Goal: Information Seeking & Learning: Learn about a topic

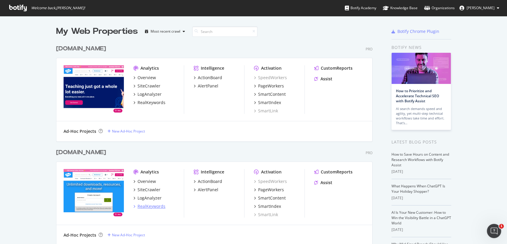
click at [159, 204] on div "RealKeywords" at bounding box center [151, 207] width 28 height 6
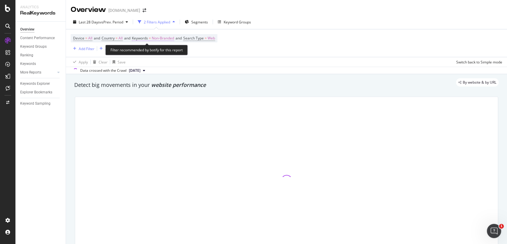
click at [157, 39] on span "Non-Branded" at bounding box center [163, 38] width 22 height 8
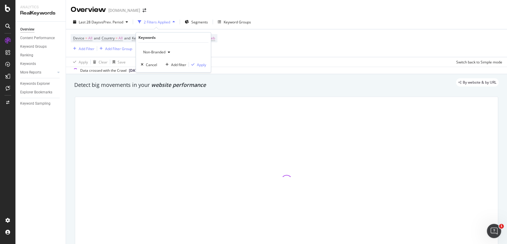
click at [160, 49] on div "Non-Branded" at bounding box center [157, 52] width 32 height 9
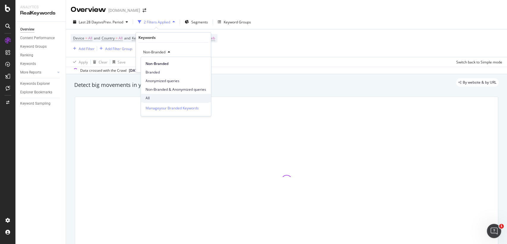
click at [155, 99] on span "All" at bounding box center [175, 98] width 61 height 5
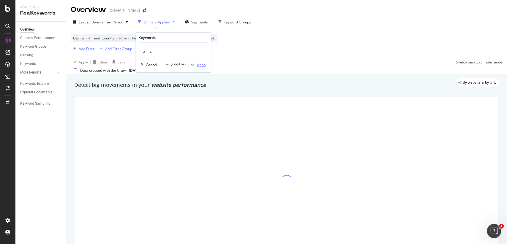
click at [205, 64] on div "Apply" at bounding box center [201, 64] width 9 height 5
click at [81, 48] on div "Add Filter" at bounding box center [87, 48] width 16 height 5
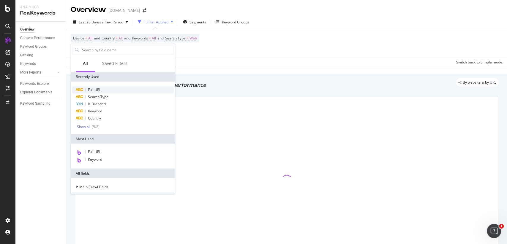
click at [95, 86] on div "Full URL" at bounding box center [123, 89] width 102 height 7
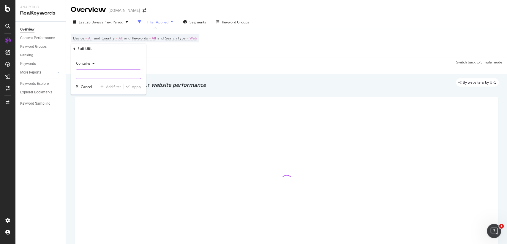
click at [102, 71] on input "text" at bounding box center [108, 74] width 65 height 10
paste input "[URL][DOMAIN_NAME]"
type input "[URL][DOMAIN_NAME]"
click at [132, 89] on button "Apply" at bounding box center [132, 87] width 17 height 6
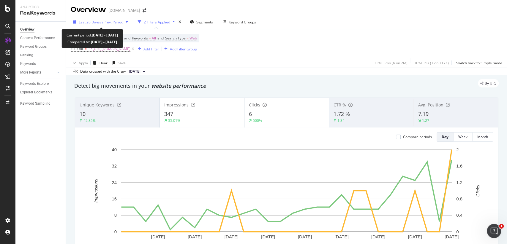
click at [127, 23] on icon "button" at bounding box center [127, 22] width 2 height 4
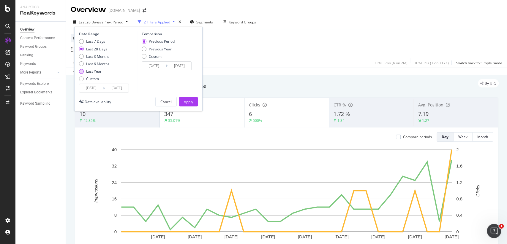
click at [100, 70] on div "Last Year" at bounding box center [93, 71] width 15 height 5
type input "[DATE]"
click at [185, 99] on div "Apply" at bounding box center [188, 101] width 9 height 5
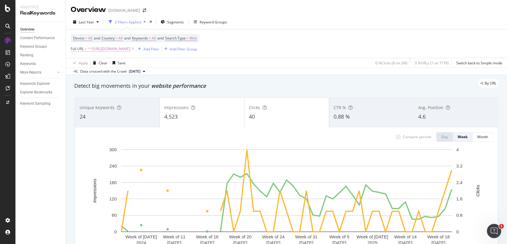
click at [130, 48] on span "^.*[URL][DOMAIN_NAME]" at bounding box center [109, 49] width 43 height 8
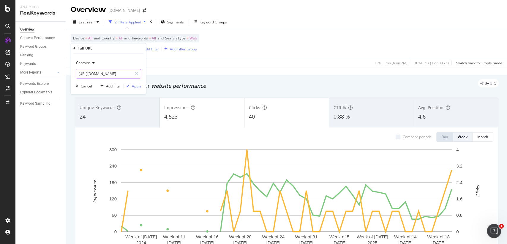
click at [121, 73] on input "[URL][DOMAIN_NAME]" at bounding box center [104, 74] width 56 height 10
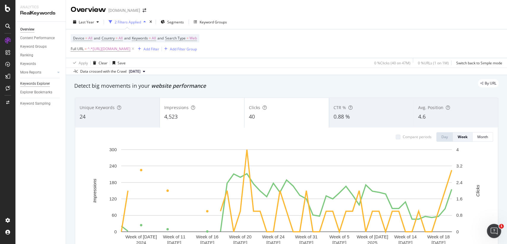
click at [29, 86] on div "Keywords Explorer" at bounding box center [35, 84] width 30 height 6
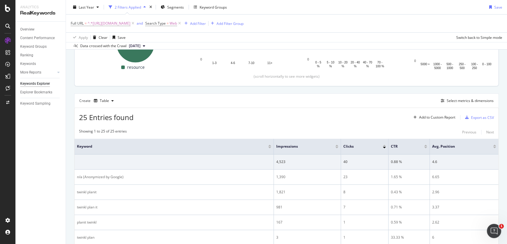
scroll to position [140, 0]
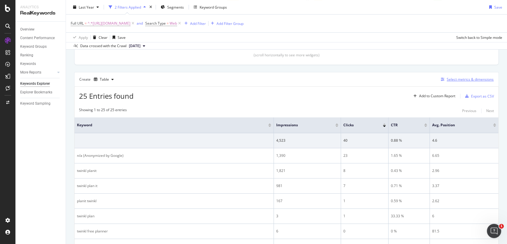
click at [458, 82] on button "Select metrics & dimensions" at bounding box center [465, 79] width 55 height 7
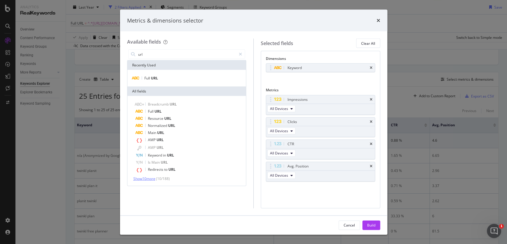
click at [153, 179] on span "Show 10 more" at bounding box center [144, 178] width 22 height 5
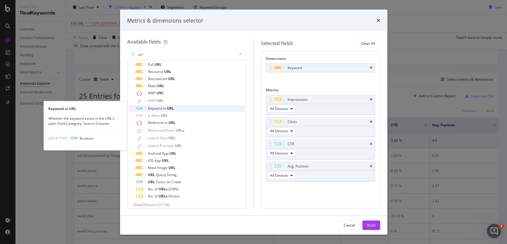
scroll to position [51, 0]
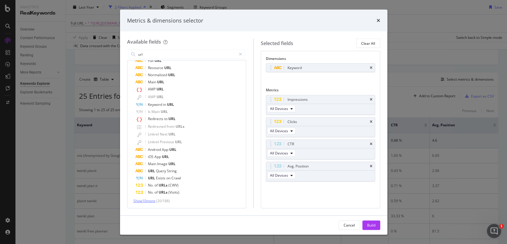
click at [152, 202] on span "Show 10 more" at bounding box center [144, 201] width 22 height 5
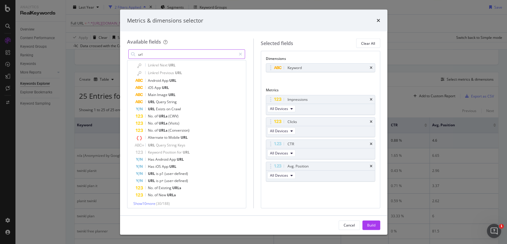
click at [182, 54] on input "url" at bounding box center [186, 54] width 99 height 9
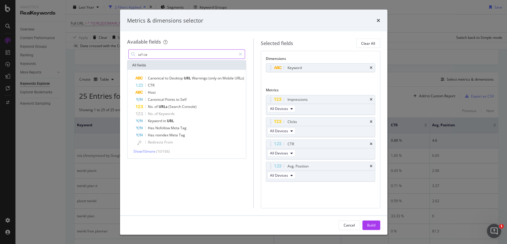
scroll to position [0, 0]
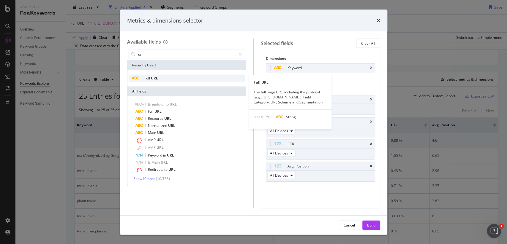
click at [159, 78] on div "Full URL" at bounding box center [187, 78] width 116 height 7
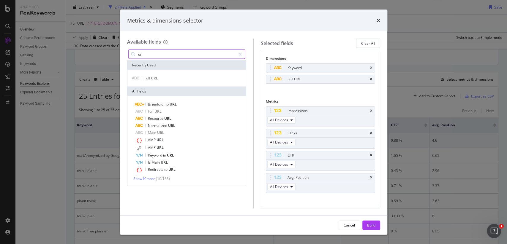
click at [172, 57] on input "url" at bounding box center [186, 54] width 99 height 9
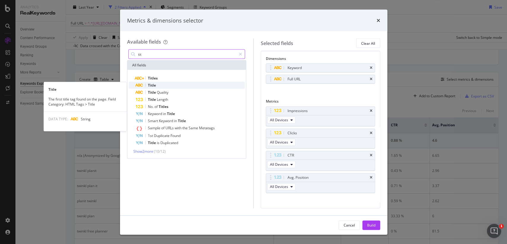
type input "tit"
click at [173, 84] on div "Title" at bounding box center [190, 85] width 109 height 7
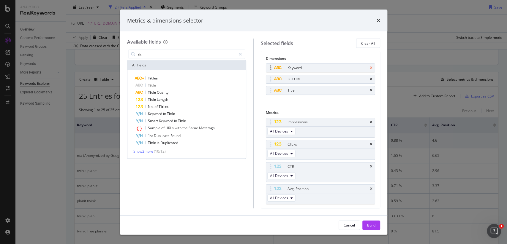
click at [370, 69] on icon "times" at bounding box center [371, 68] width 3 height 4
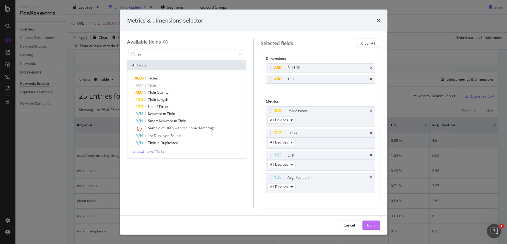
click at [373, 223] on div "Build" at bounding box center [371, 225] width 8 height 5
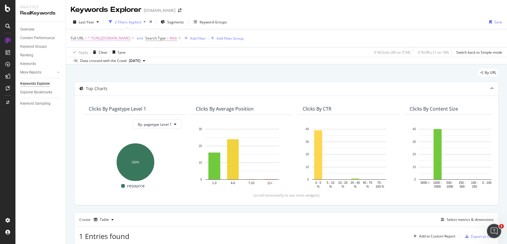
click at [130, 37] on span "^.*[URL][DOMAIN_NAME]" at bounding box center [109, 38] width 43 height 8
click at [112, 61] on input "[URL][DOMAIN_NAME]" at bounding box center [104, 63] width 56 height 10
type input "-000-"
click at [137, 75] on div "Apply" at bounding box center [136, 75] width 9 height 5
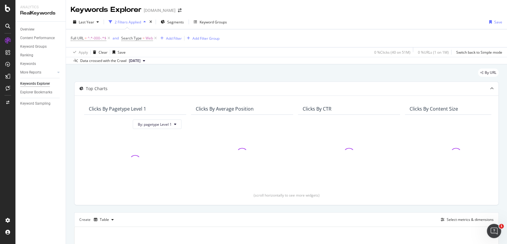
scroll to position [92, 0]
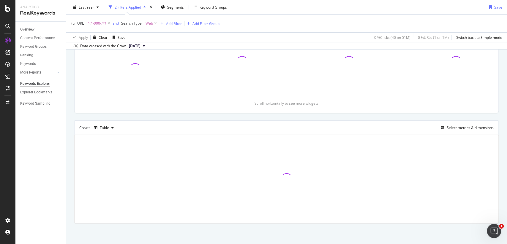
click at [94, 26] on span "^.*-000-.*$" at bounding box center [97, 23] width 19 height 8
click at [97, 48] on input "-000-" at bounding box center [104, 48] width 56 height 10
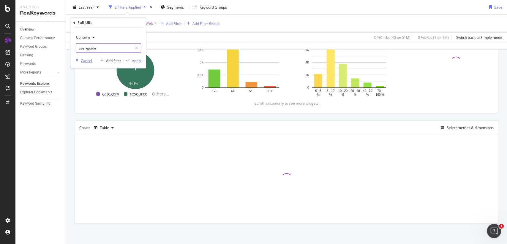
type input "user-guide"
click at [84, 61] on div "Cancel" at bounding box center [86, 60] width 11 height 5
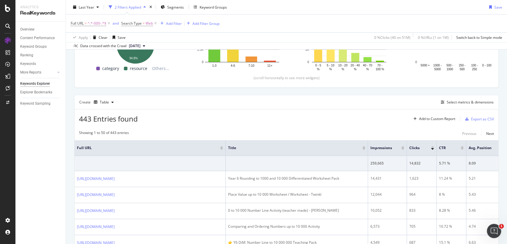
scroll to position [0, 0]
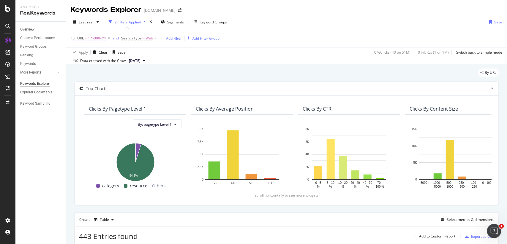
click at [96, 38] on span "^.*-000-.*$" at bounding box center [97, 38] width 19 height 8
click at [99, 67] on input "-000-" at bounding box center [104, 63] width 56 height 10
type input "user-guide"
click at [132, 75] on div "Apply" at bounding box center [136, 75] width 9 height 5
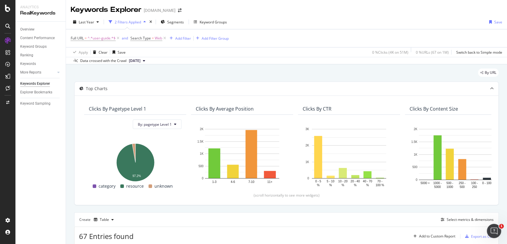
scroll to position [80, 0]
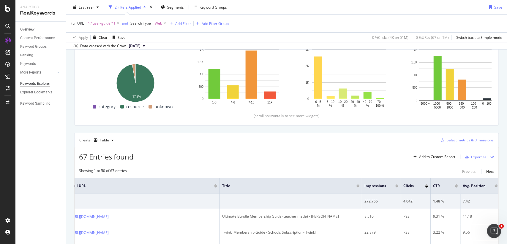
click at [463, 143] on div "Select metrics & dimensions" at bounding box center [465, 140] width 55 height 7
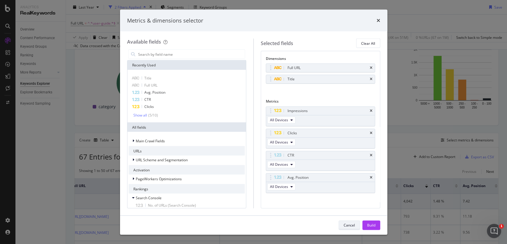
click at [346, 226] on div "Cancel" at bounding box center [349, 225] width 11 height 5
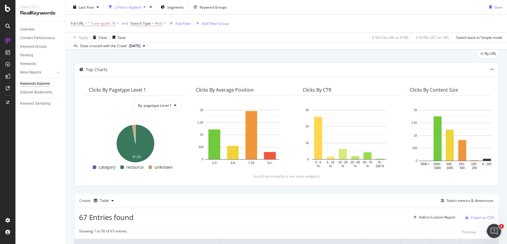
scroll to position [44, 0]
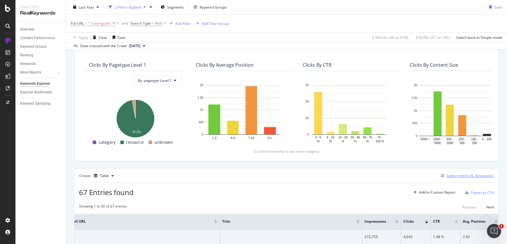
click at [452, 175] on div "Select metrics & dimensions" at bounding box center [470, 175] width 47 height 5
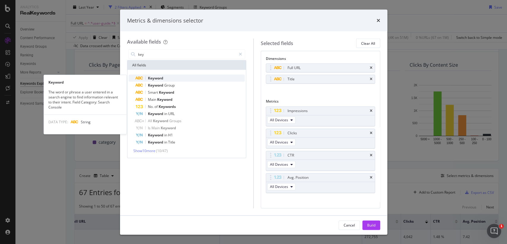
type input "key"
click at [175, 77] on div "Keyword" at bounding box center [190, 78] width 109 height 7
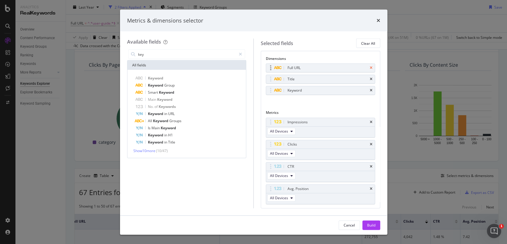
click at [370, 67] on icon "times" at bounding box center [371, 68] width 3 height 4
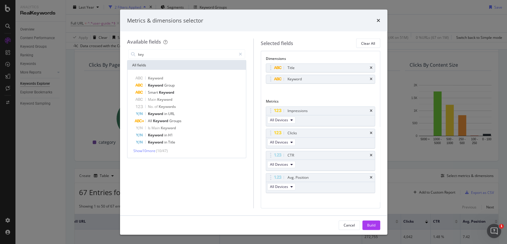
click at [370, 67] on icon "times" at bounding box center [371, 68] width 3 height 4
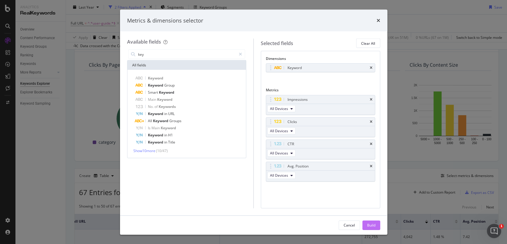
click at [371, 226] on div "Build" at bounding box center [371, 225] width 8 height 5
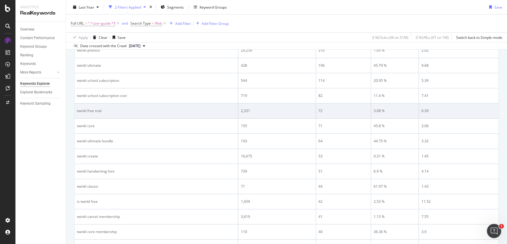
scroll to position [364, 0]
